Goal: Transaction & Acquisition: Book appointment/travel/reservation

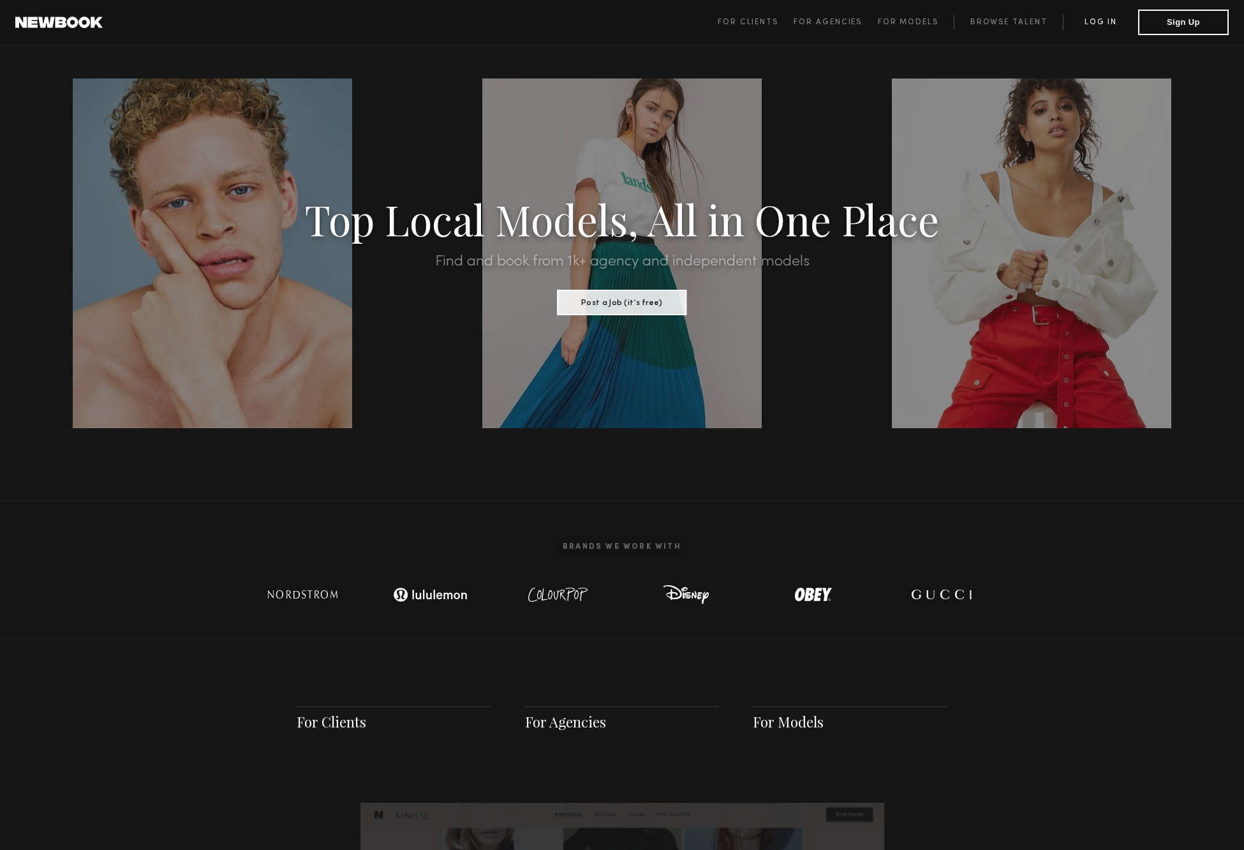
click at [1111, 19] on link "Log in" at bounding box center [1100, 22] width 75 height 15
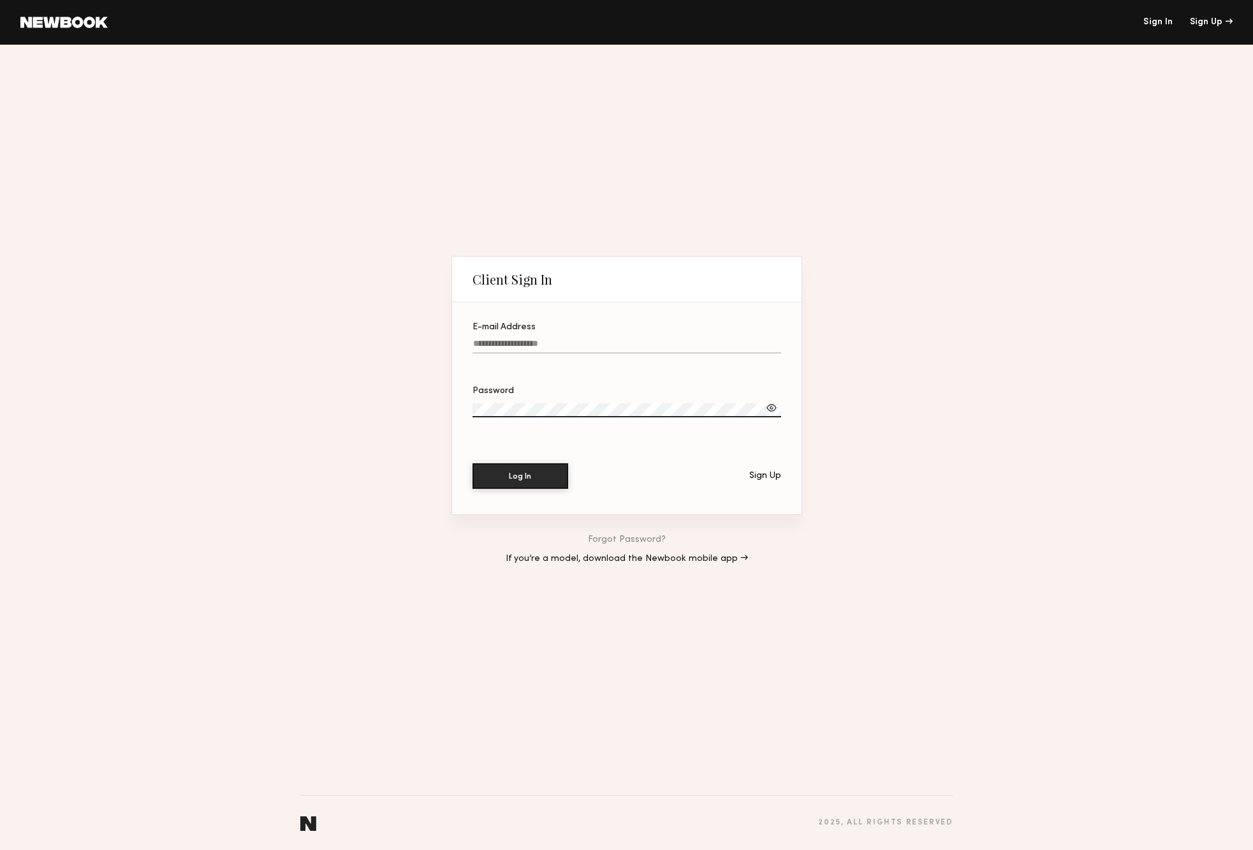
type input "**********"
click at [520, 476] on button "Log In" at bounding box center [521, 476] width 96 height 26
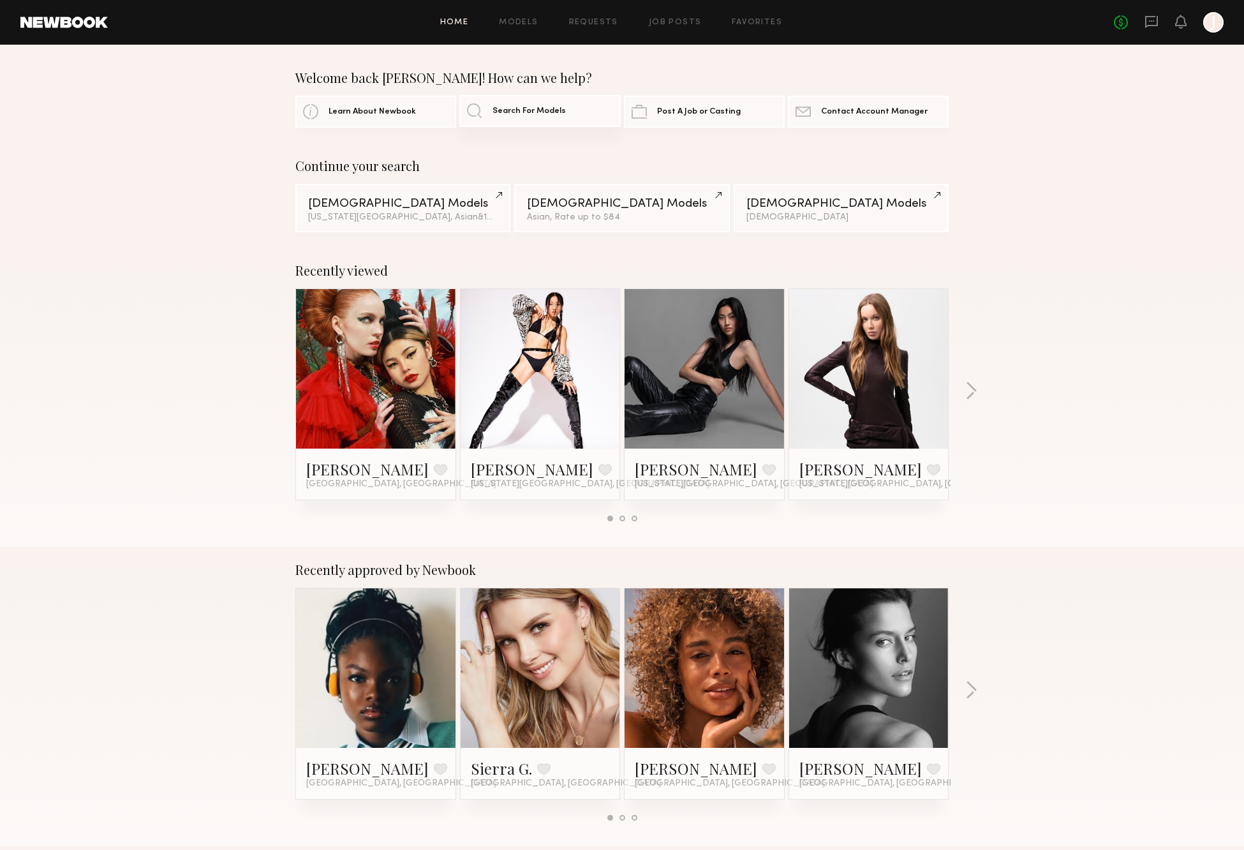
click at [529, 109] on span "Search For Models" at bounding box center [528, 111] width 73 height 8
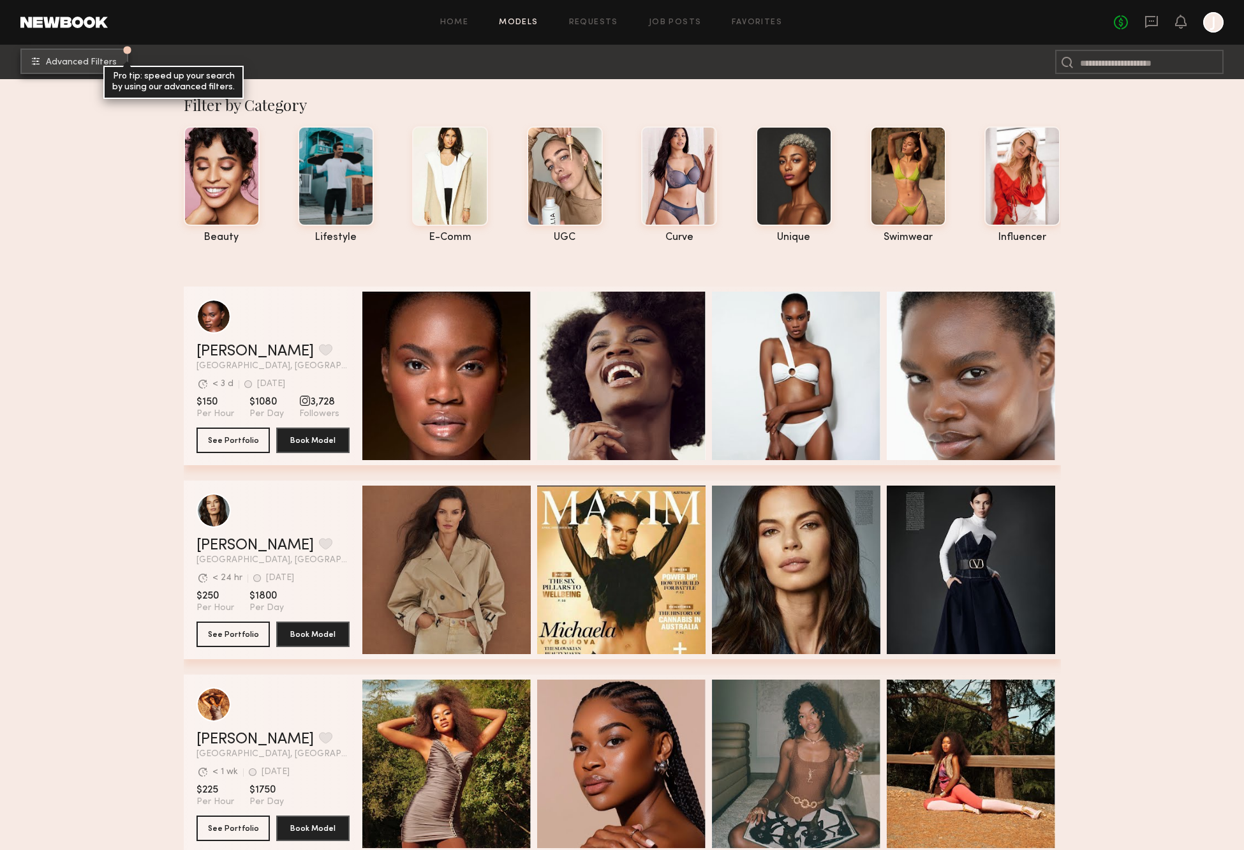
click at [64, 65] on span "Advanced Filters" at bounding box center [81, 62] width 71 height 9
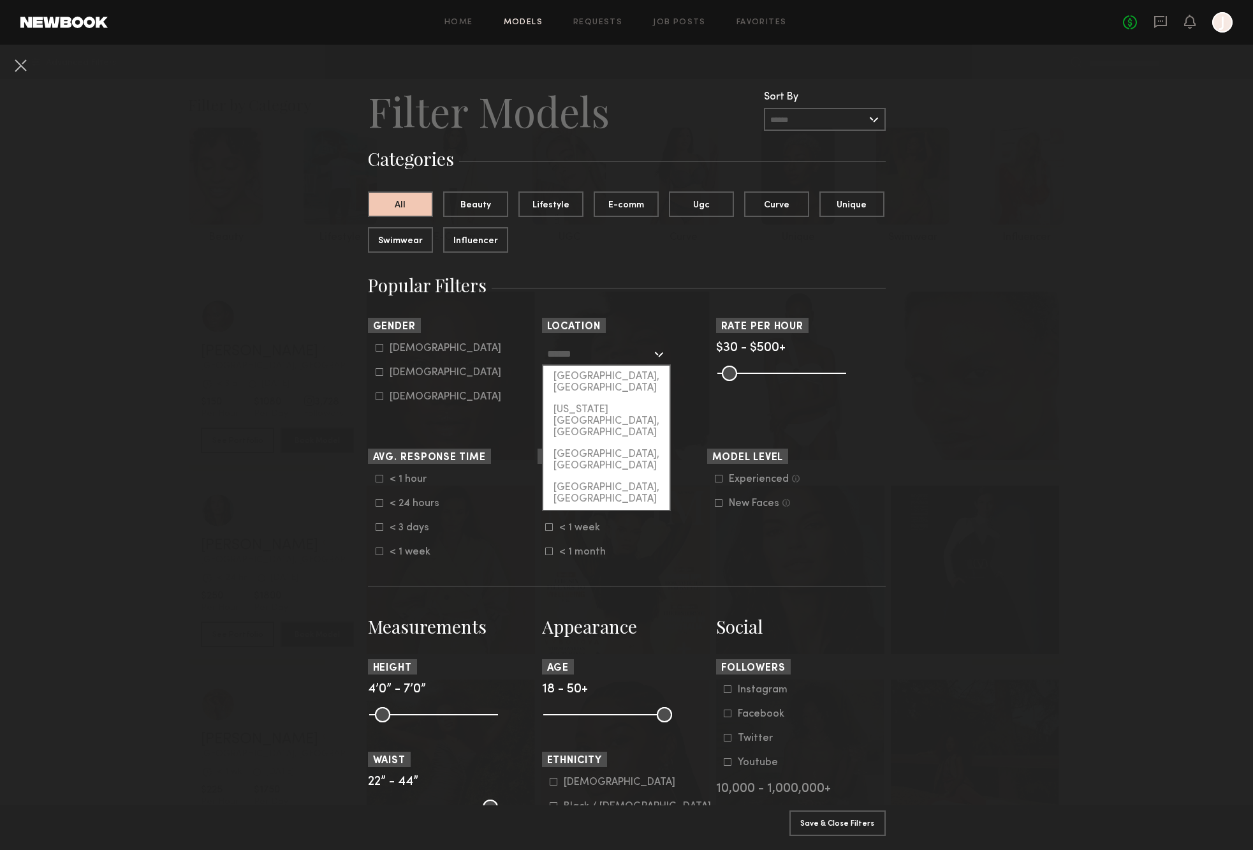
click at [606, 351] on input "text" at bounding box center [599, 354] width 105 height 22
click at [598, 399] on div "[US_STATE][GEOGRAPHIC_DATA], [GEOGRAPHIC_DATA]" at bounding box center [606, 421] width 126 height 45
type input "**********"
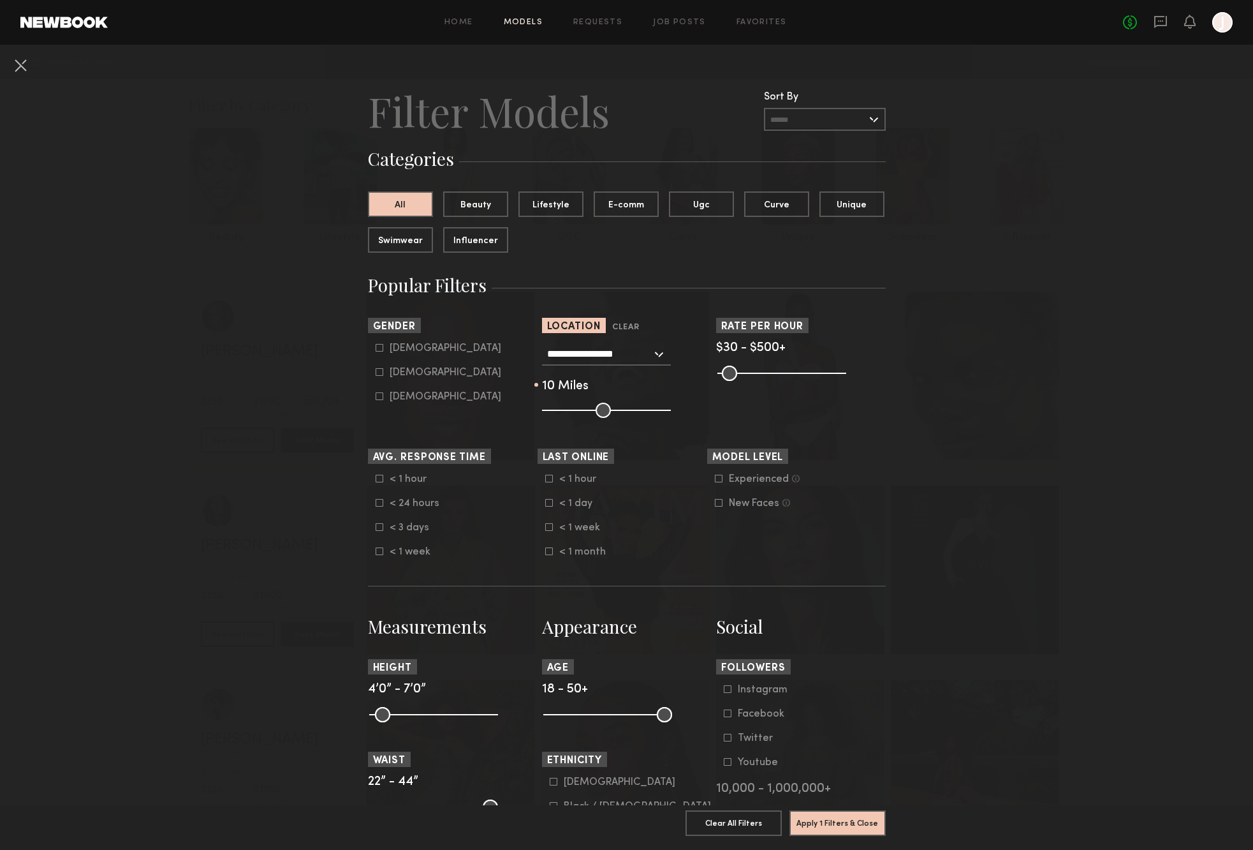
drag, startPoint x: 587, startPoint y: 406, endPoint x: 551, endPoint y: 406, distance: 35.7
type input "**"
click at [551, 406] on input "range" at bounding box center [606, 409] width 129 height 15
click at [470, 202] on button "Beauty" at bounding box center [475, 204] width 65 height 26
click at [376, 374] on icon at bounding box center [380, 372] width 8 height 8
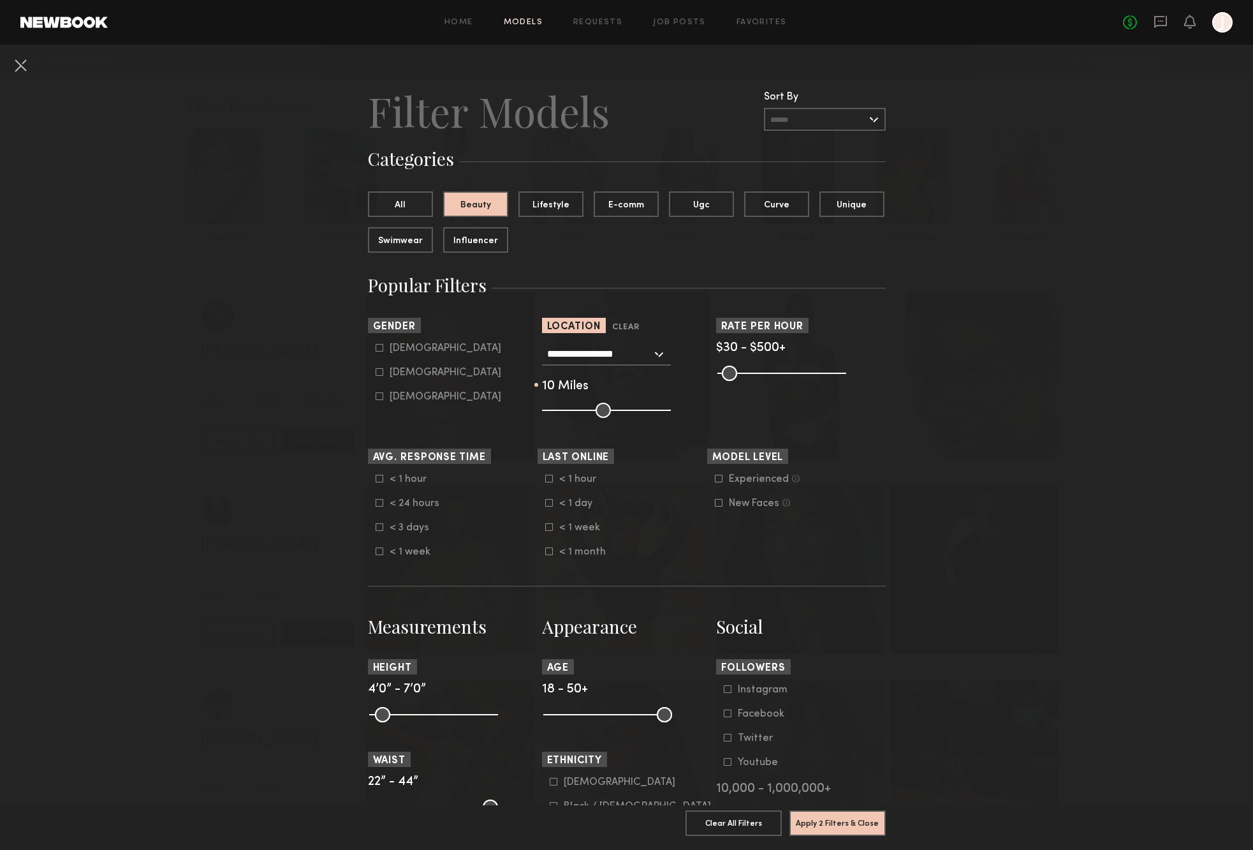
type input "**"
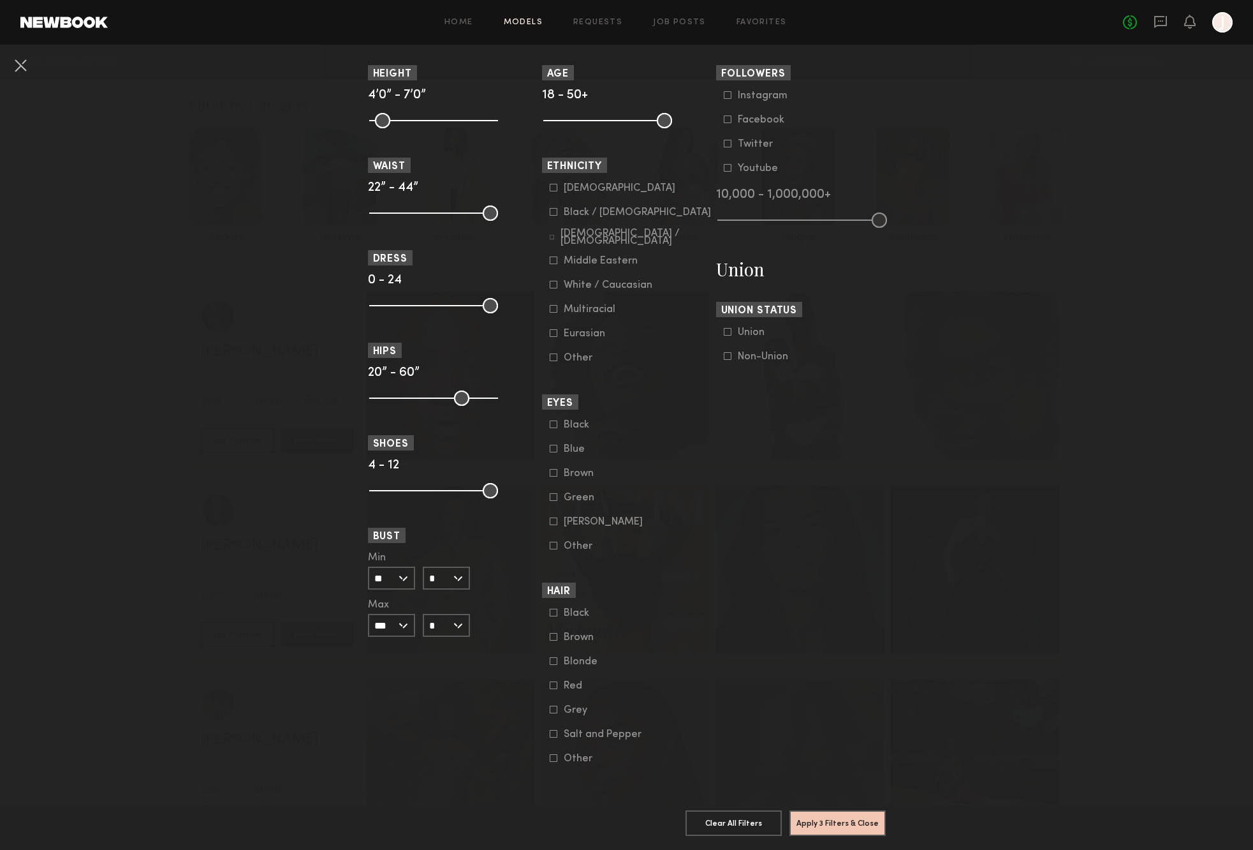
scroll to position [475, 0]
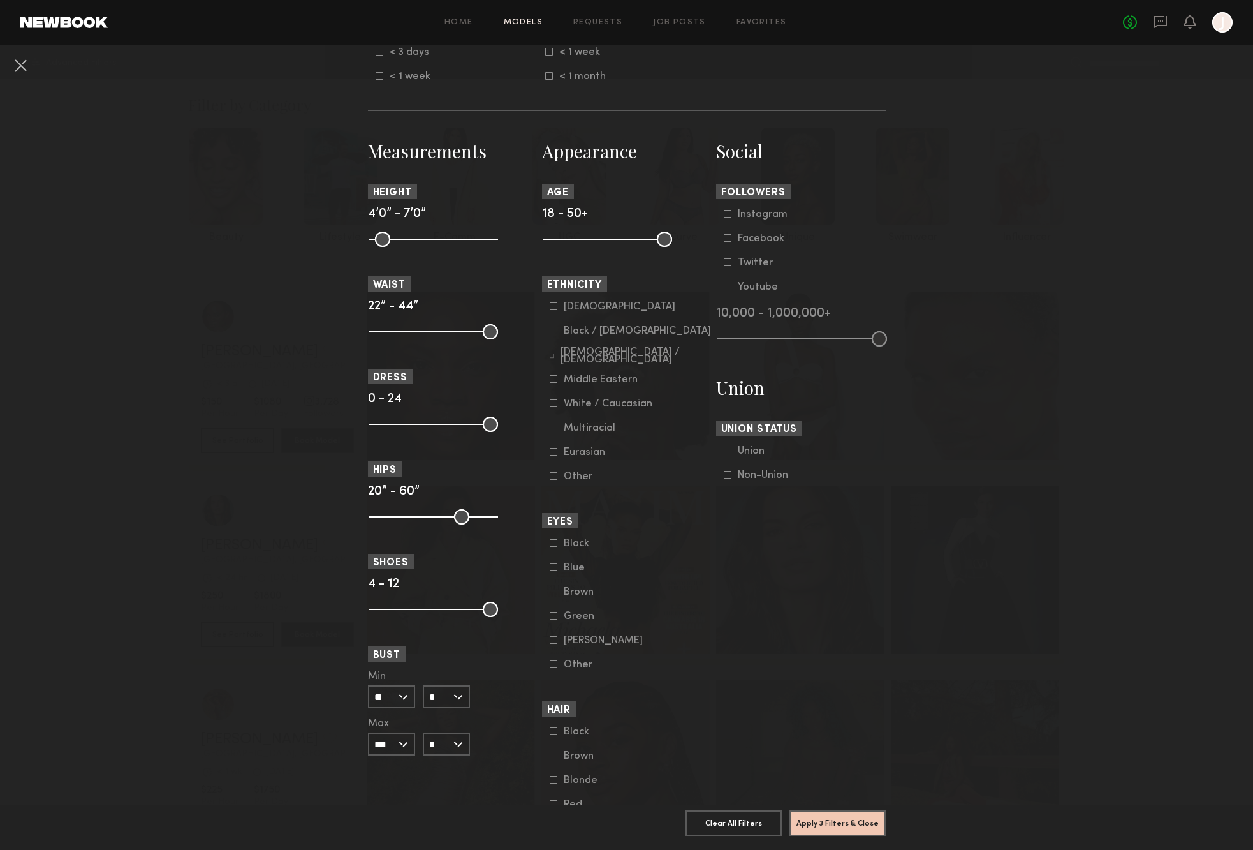
click at [550, 404] on icon at bounding box center [554, 403] width 8 height 8
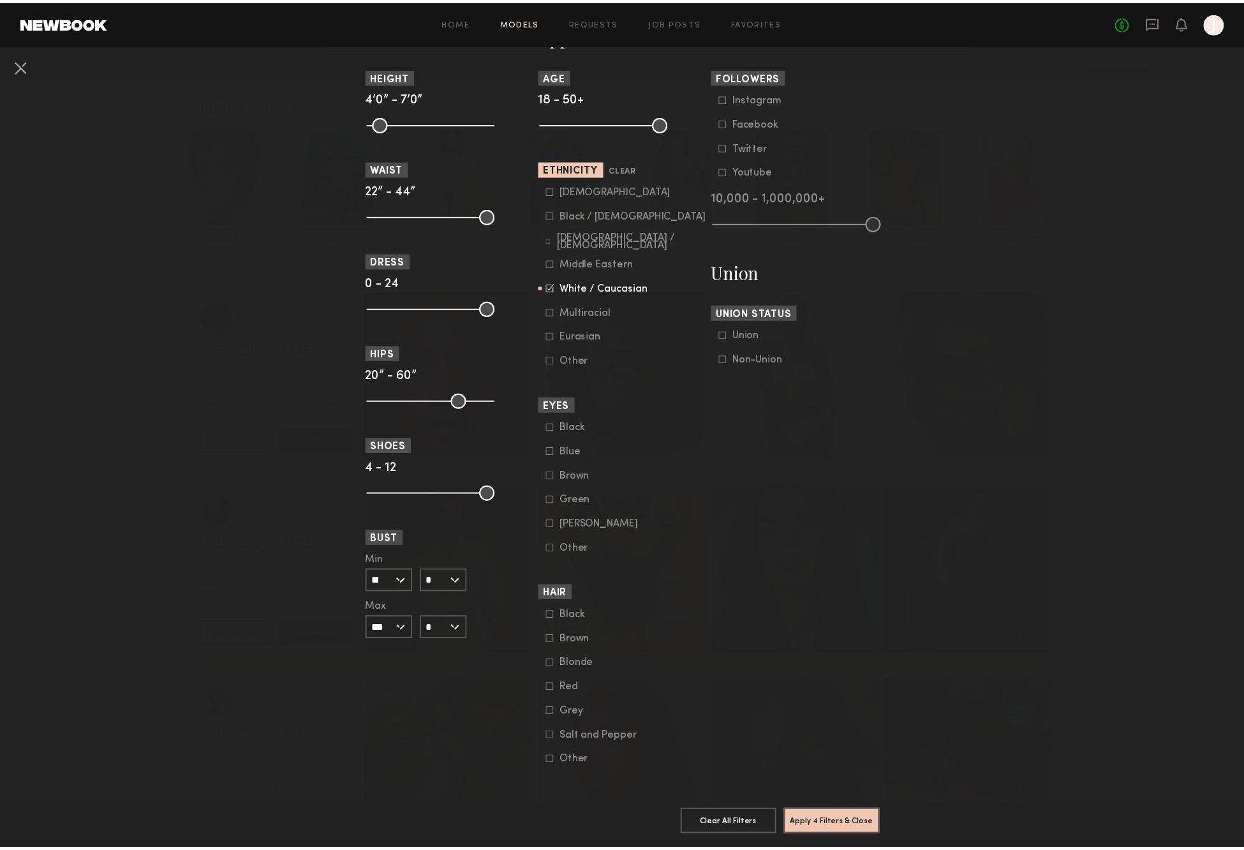
scroll to position [603, 0]
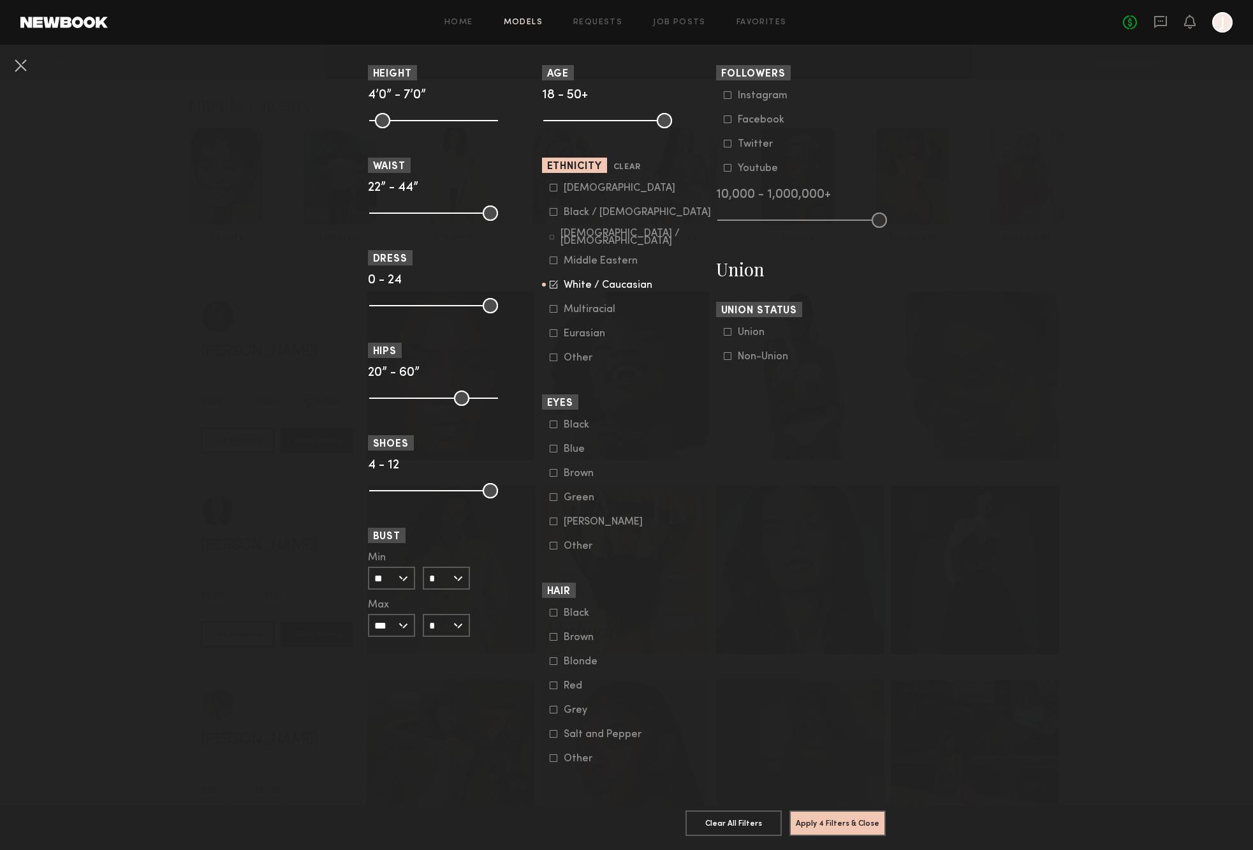
click at [550, 632] on common-framework-checkbox "Brown" at bounding box center [631, 636] width 162 height 11
click at [550, 633] on icon at bounding box center [554, 637] width 8 height 8
click at [843, 815] on button "Apply 5 Filters & Close" at bounding box center [838, 822] width 96 height 26
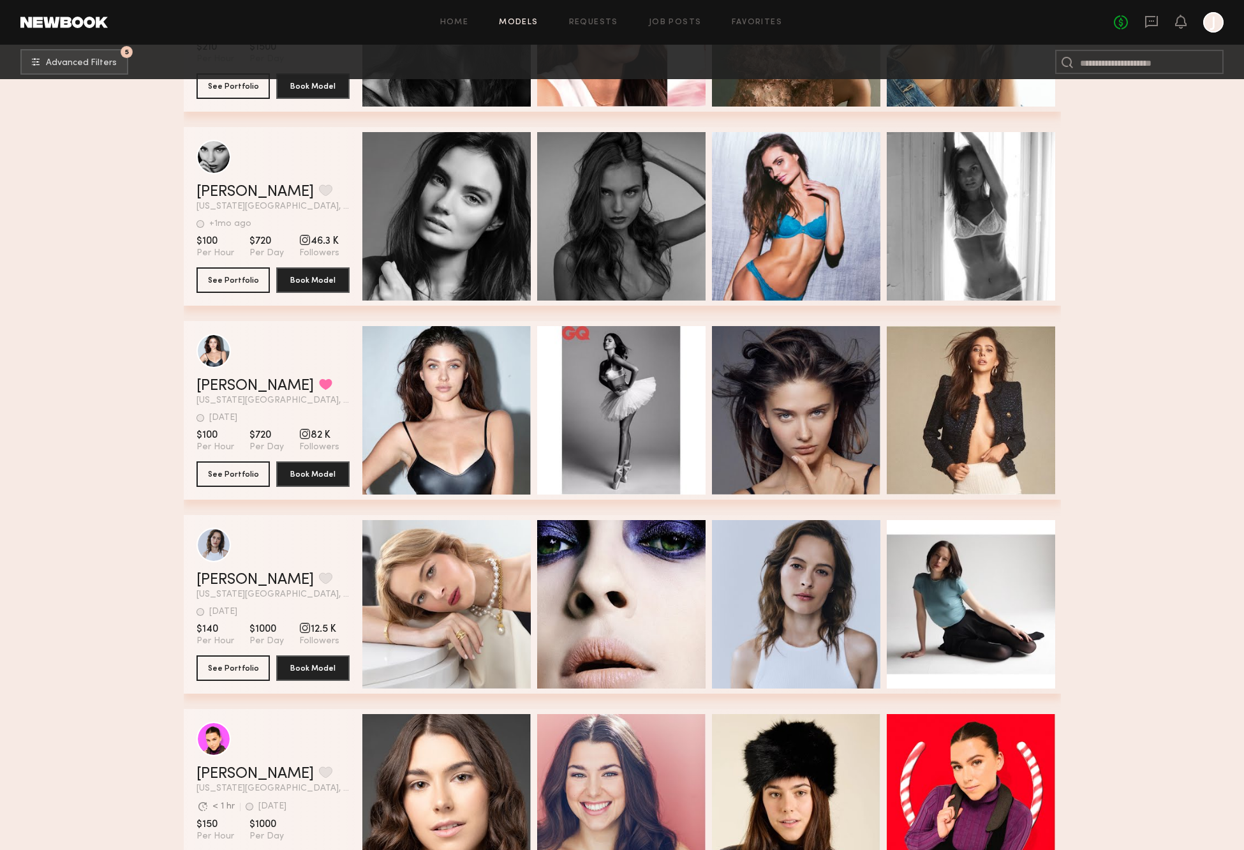
scroll to position [10084, 0]
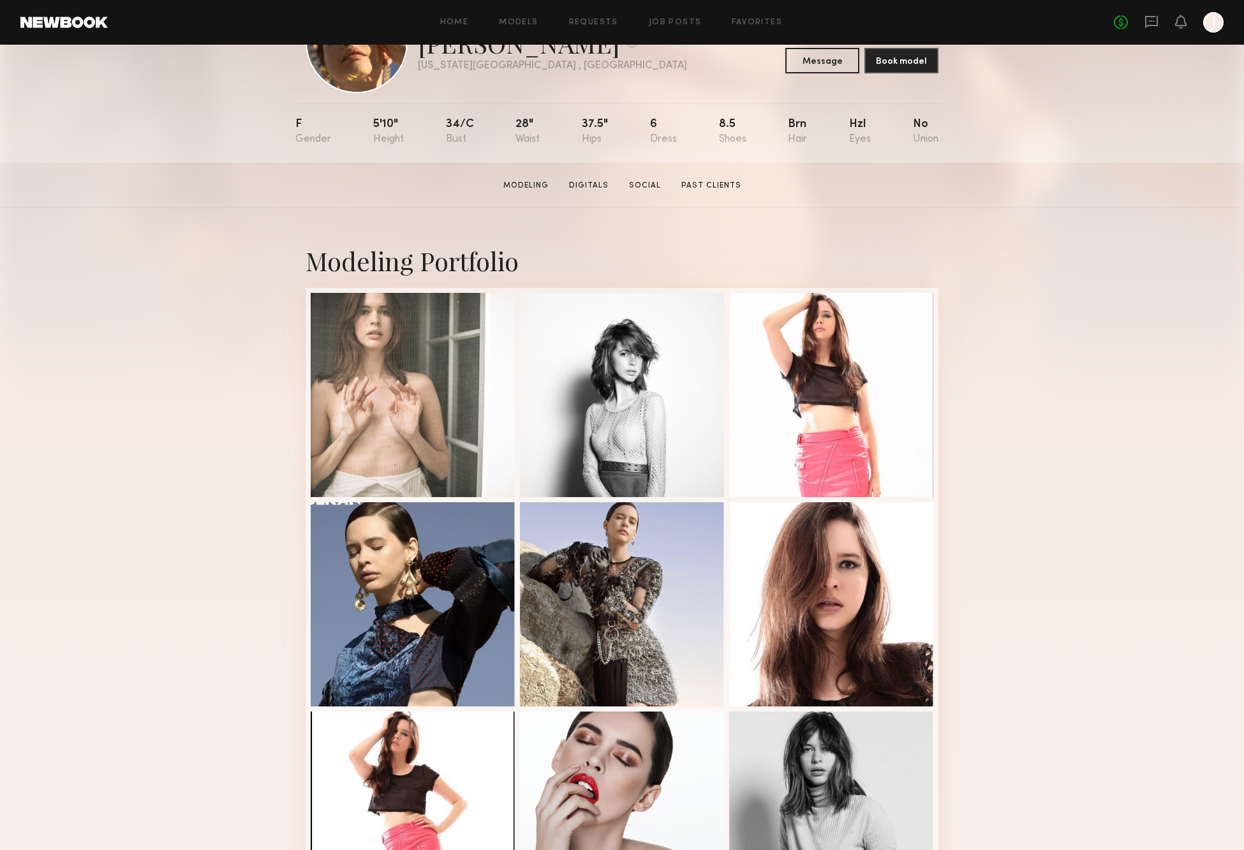
scroll to position [82, 0]
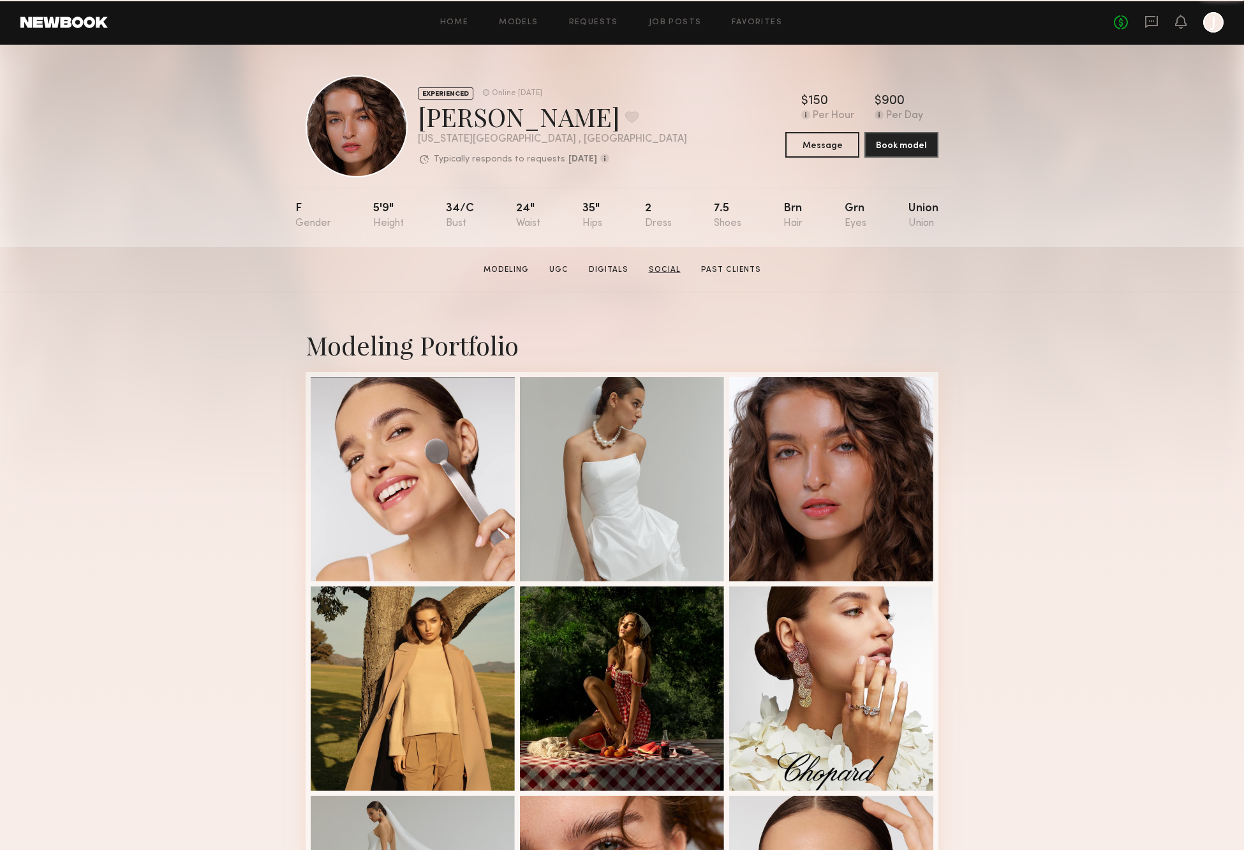
click at [667, 269] on link "Social" at bounding box center [665, 269] width 42 height 11
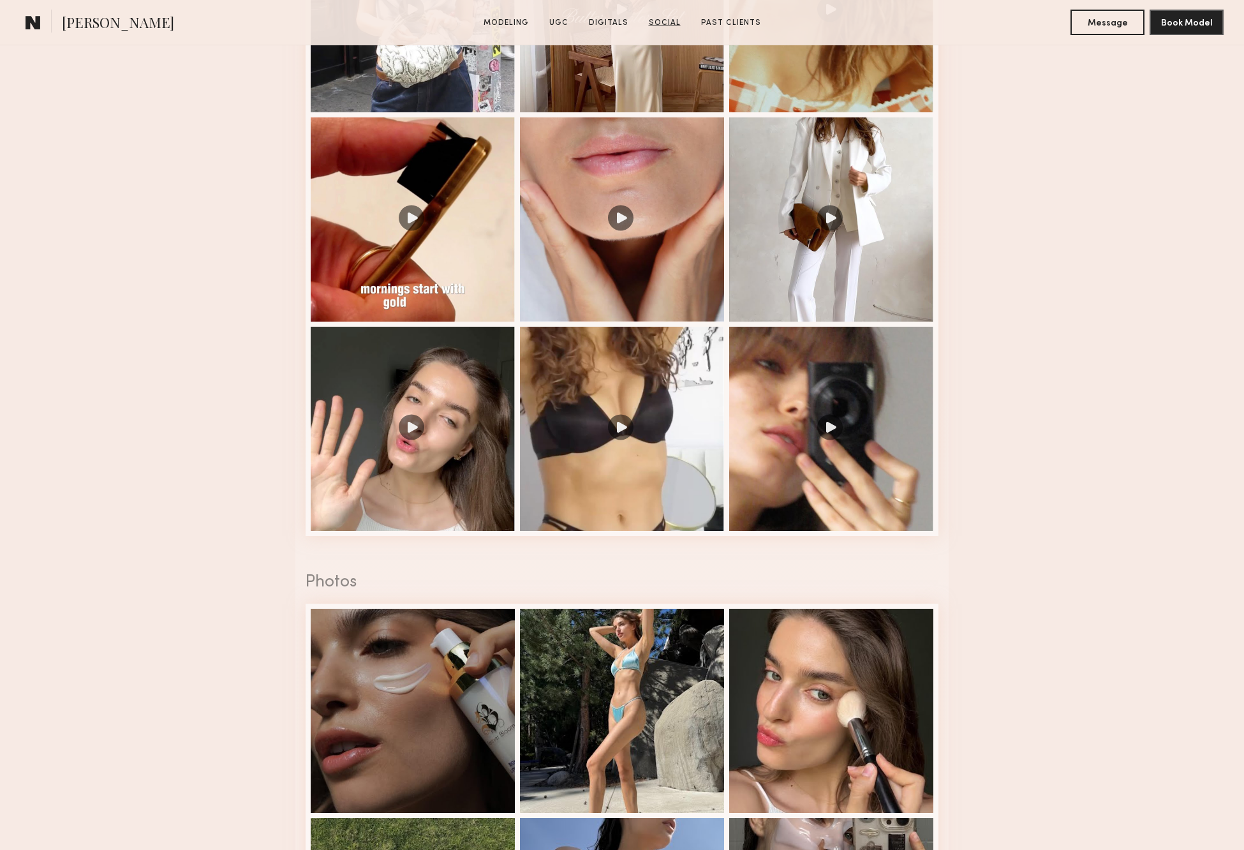
scroll to position [3210, 0]
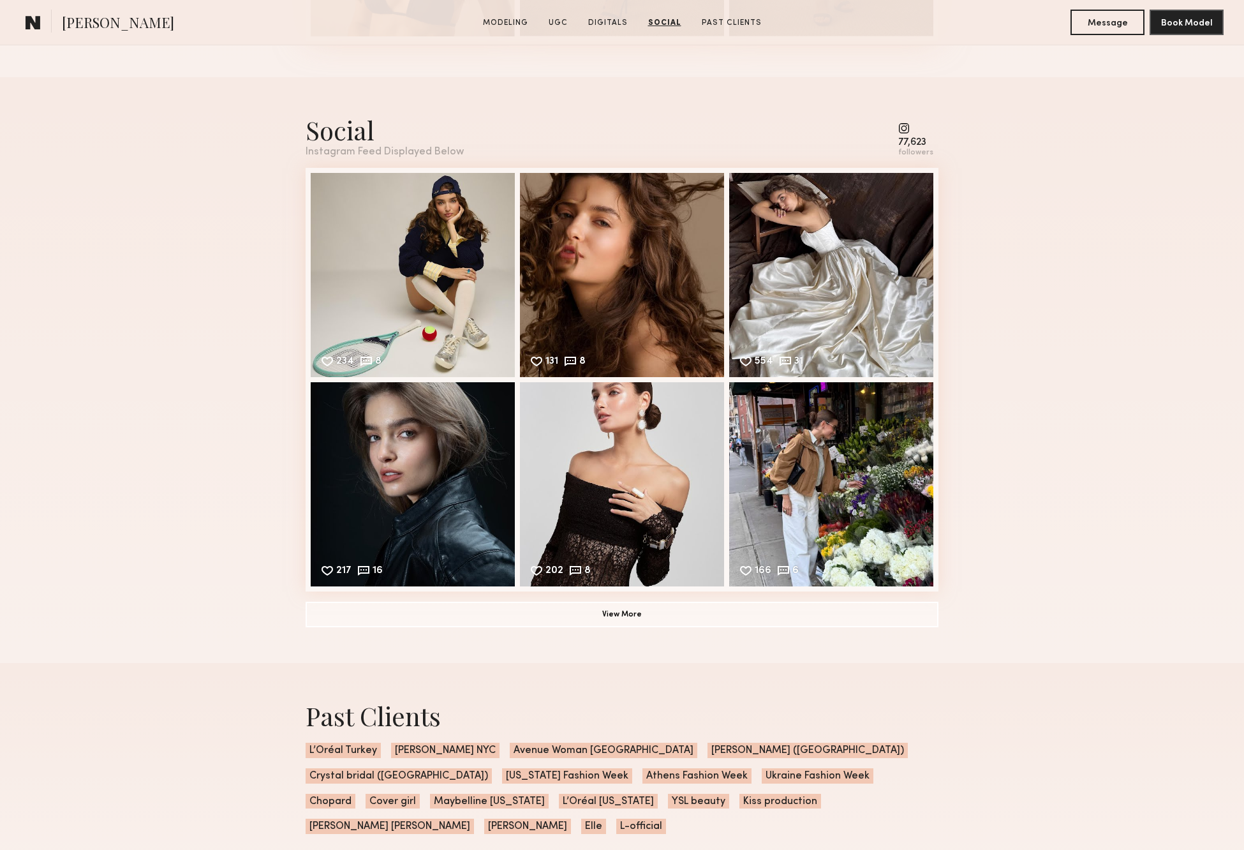
click at [904, 129] on common-icon at bounding box center [915, 127] width 35 height 11
click at [910, 140] on div "77,623" at bounding box center [915, 143] width 35 height 10
click at [425, 246] on div "234 8 Likes & comments displayed to show model’s engagement" at bounding box center [413, 274] width 204 height 204
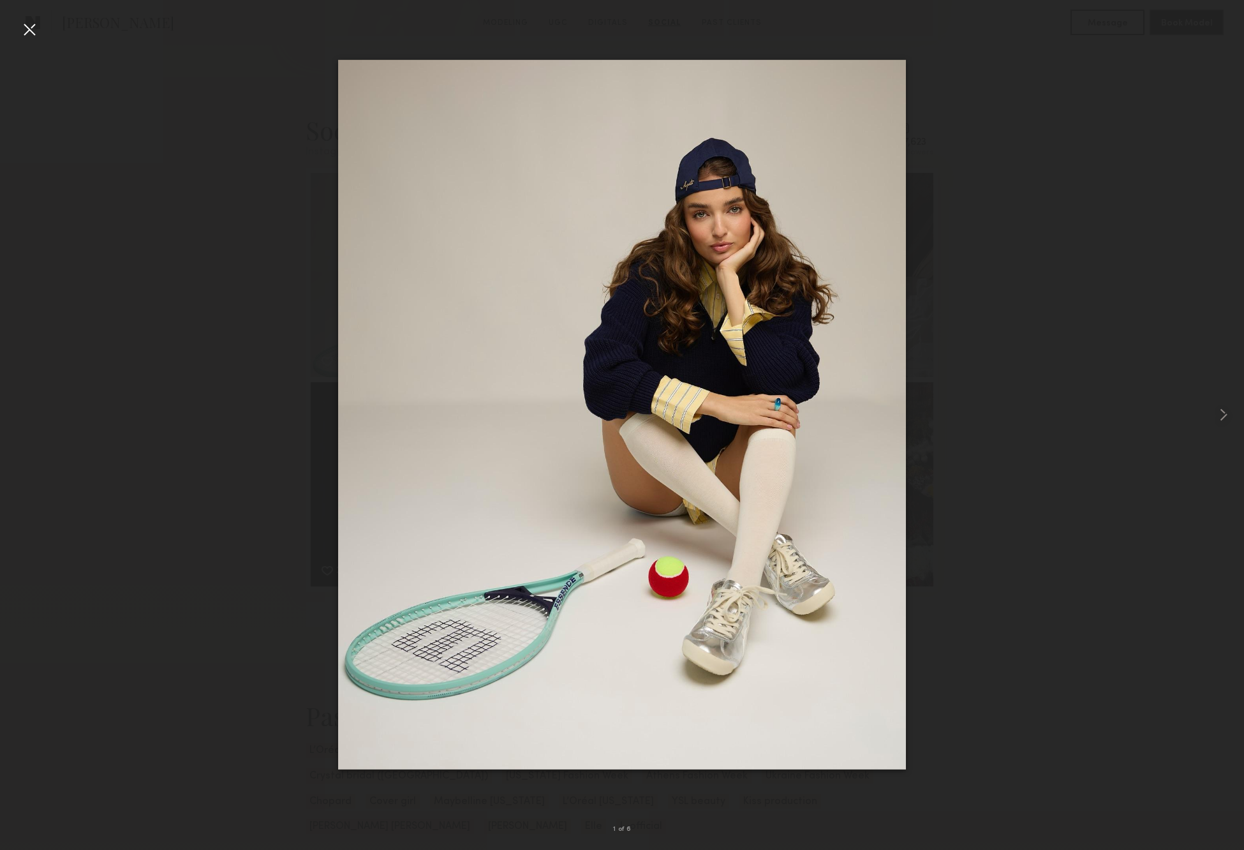
click at [31, 31] on div at bounding box center [29, 29] width 20 height 20
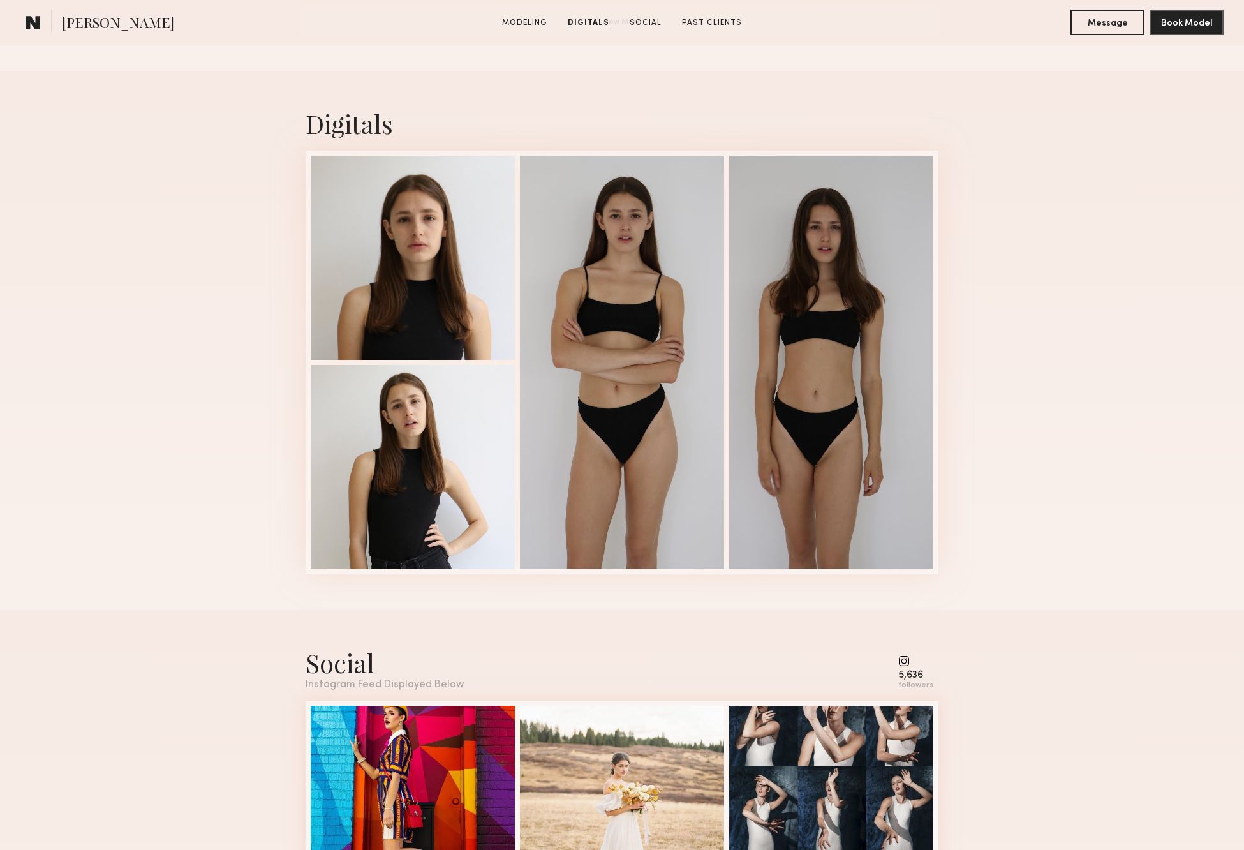
scroll to position [1181, 0]
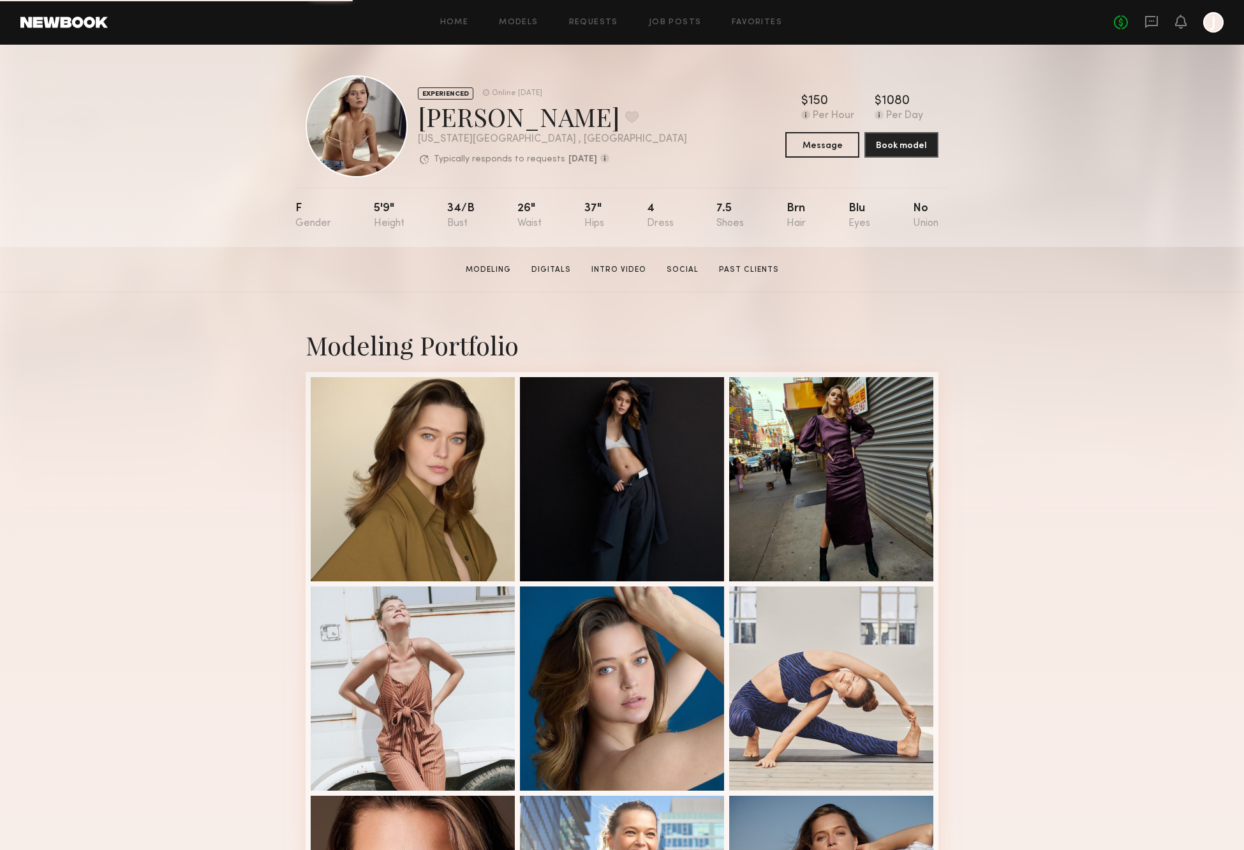
click at [679, 272] on link "Social" at bounding box center [682, 269] width 42 height 11
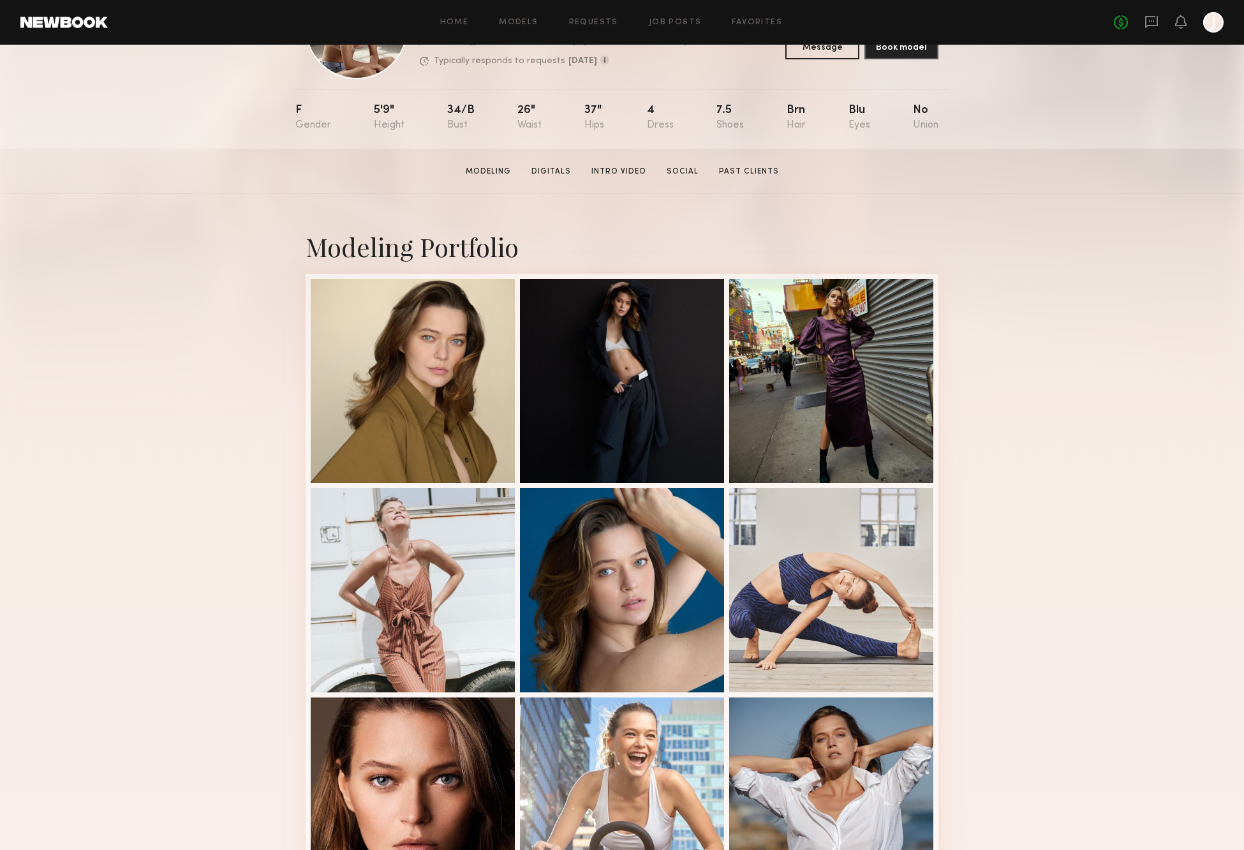
scroll to position [924, 0]
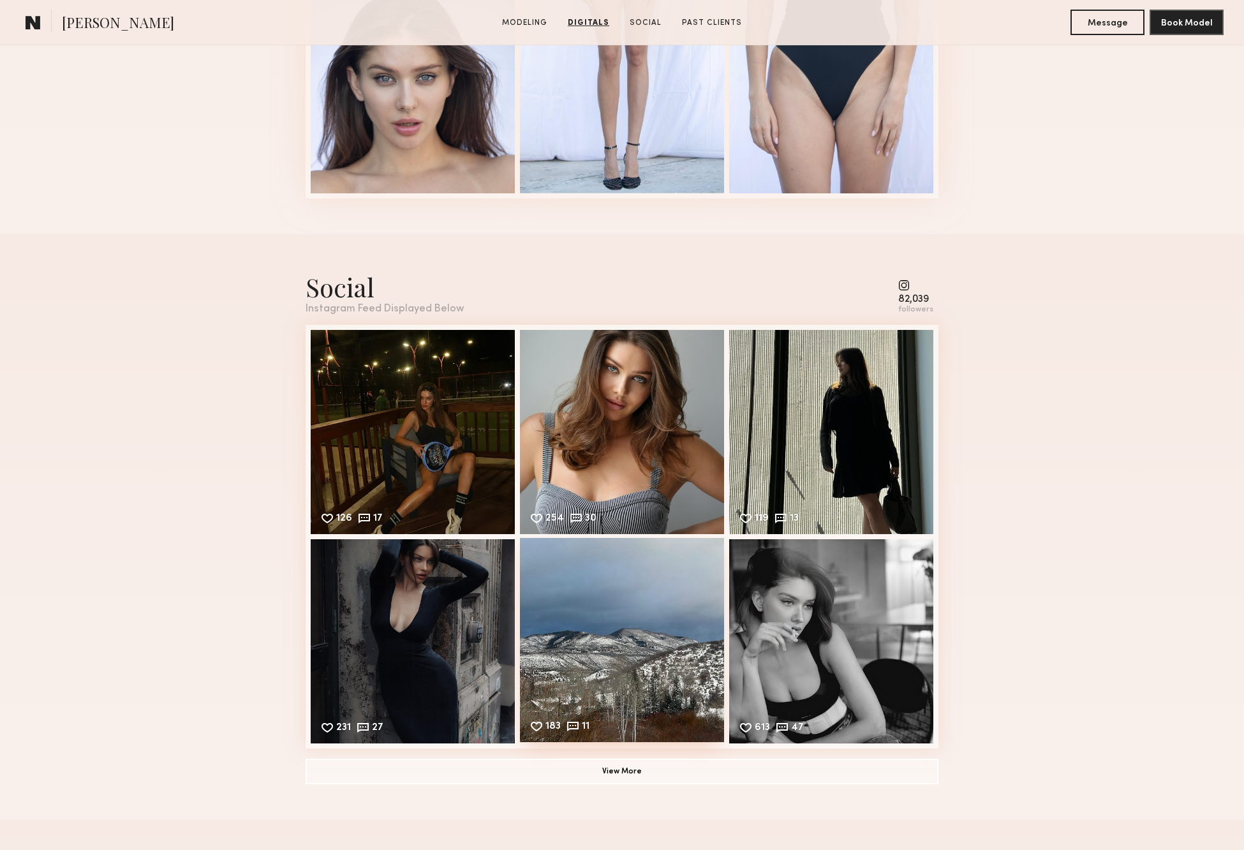
scroll to position [1623, 0]
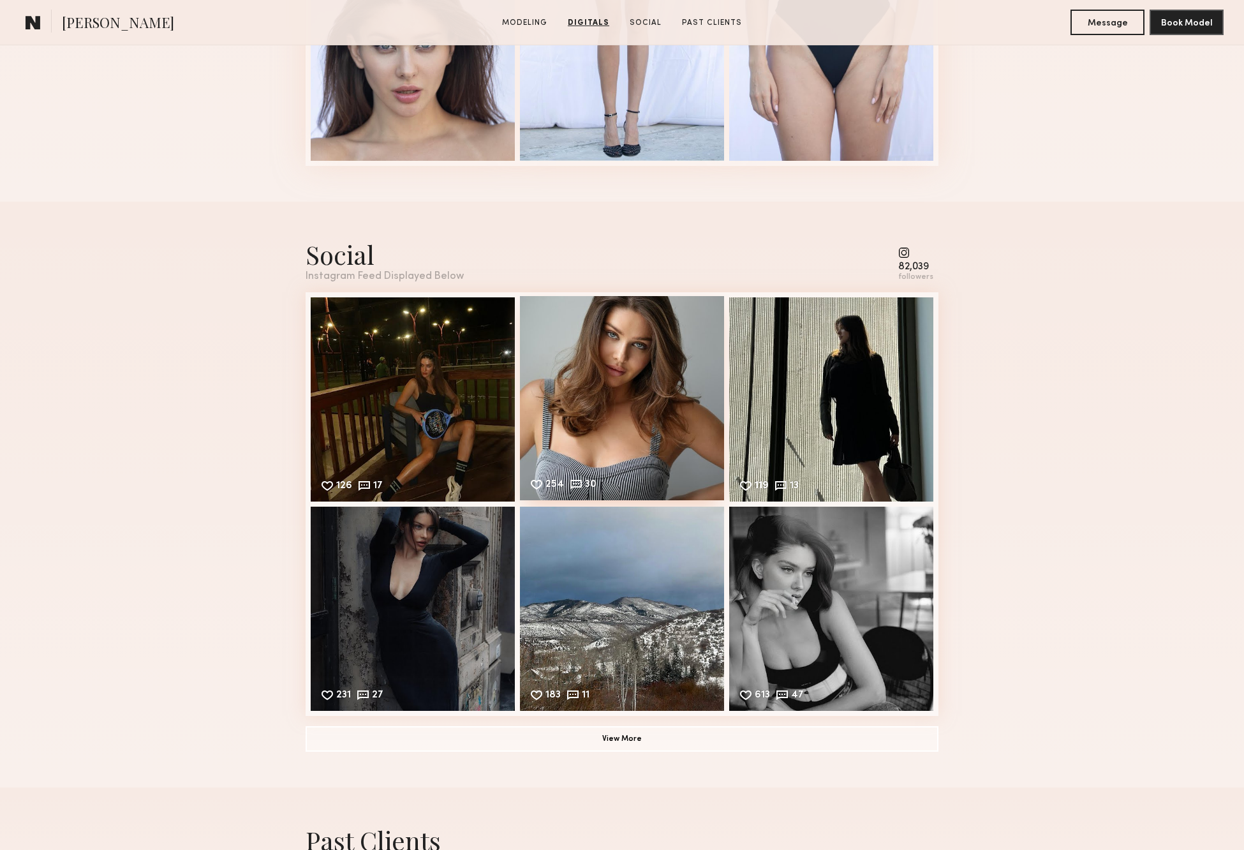
click at [630, 346] on div "254 30 Likes & comments displayed to show model’s engagement" at bounding box center [622, 398] width 204 height 204
